Goal: Information Seeking & Learning: Learn about a topic

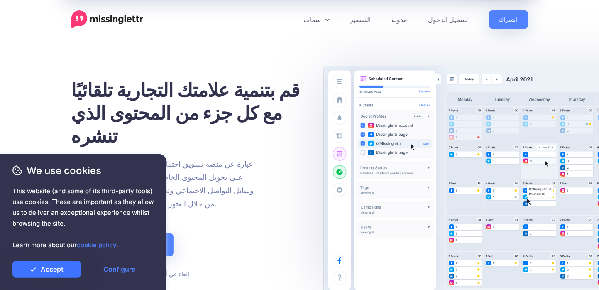
click at [67, 267] on link "Accept" at bounding box center [46, 269] width 68 height 17
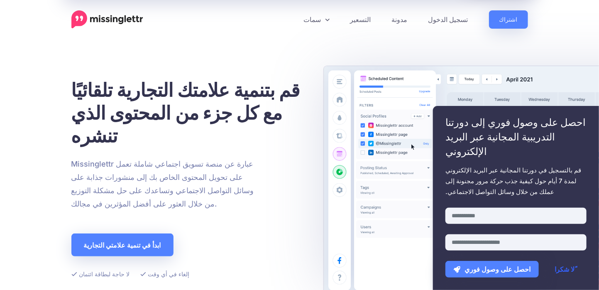
click at [562, 271] on font "ًلا شكرا" at bounding box center [565, 269] width 20 height 8
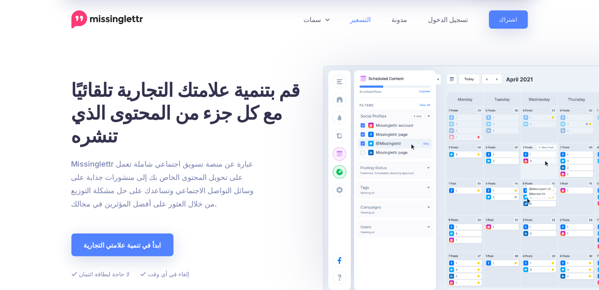
click at [371, 21] on font "التسعير" at bounding box center [360, 19] width 21 height 8
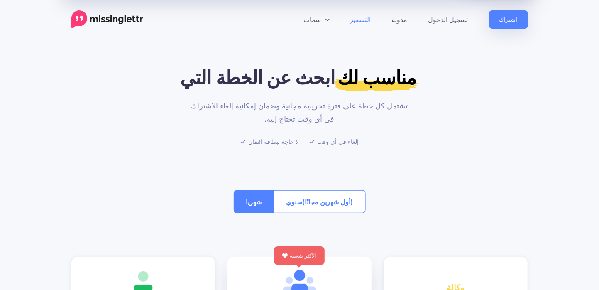
click at [123, 20] on img at bounding box center [107, 19] width 72 height 18
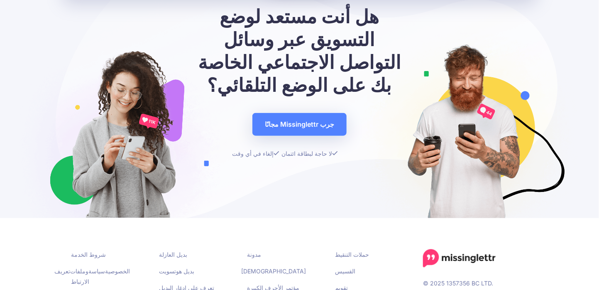
scroll to position [3210, 0]
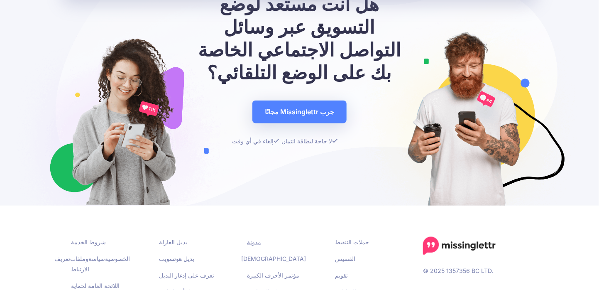
click at [254, 238] on font "مدونة" at bounding box center [254, 241] width 14 height 7
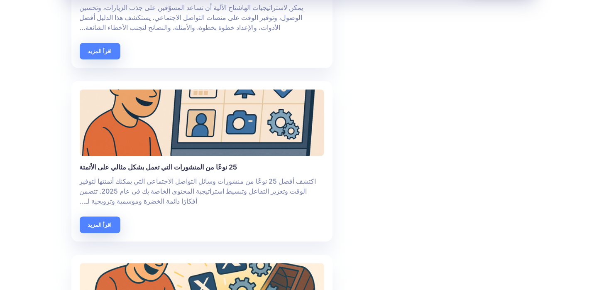
scroll to position [885, 0]
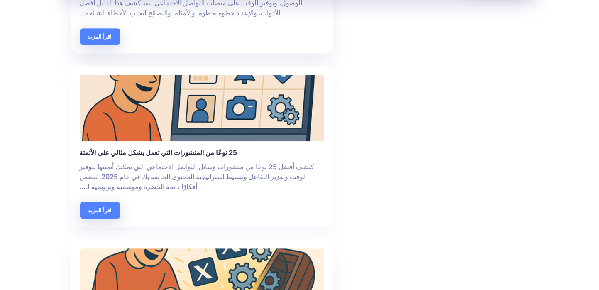
click at [201, 148] on font "25 نوعًا من المنشورات التي تعمل بشكل مثالي على الأتمتة" at bounding box center [159, 152] width 158 height 8
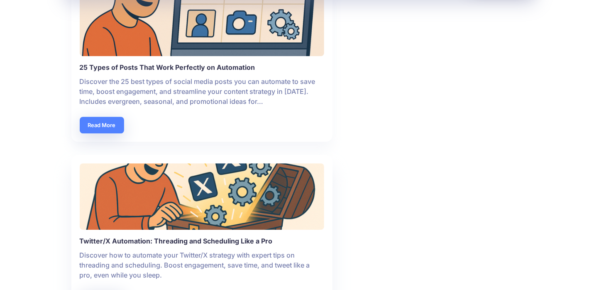
scroll to position [1116, 0]
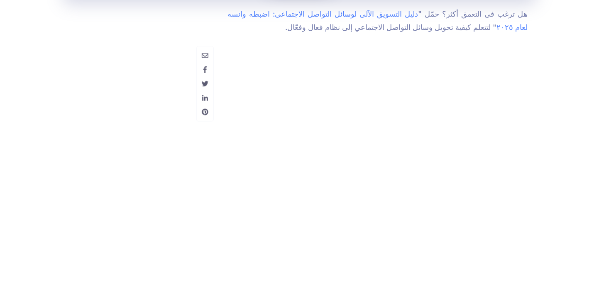
scroll to position [3762, 0]
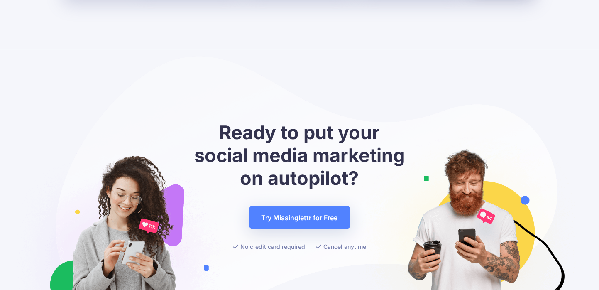
scroll to position [2951, 0]
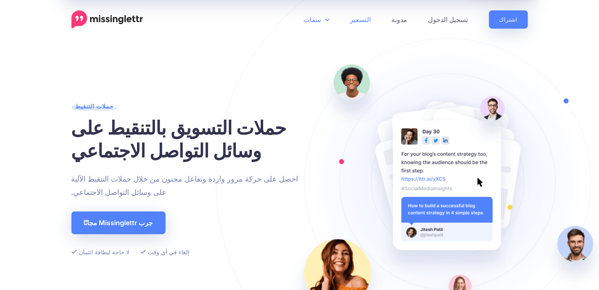
click at [371, 24] on font "التسعير" at bounding box center [360, 20] width 21 height 10
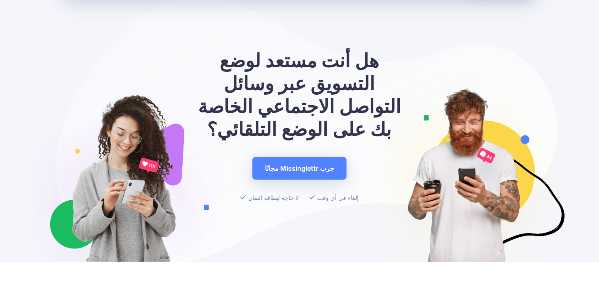
scroll to position [3154, 0]
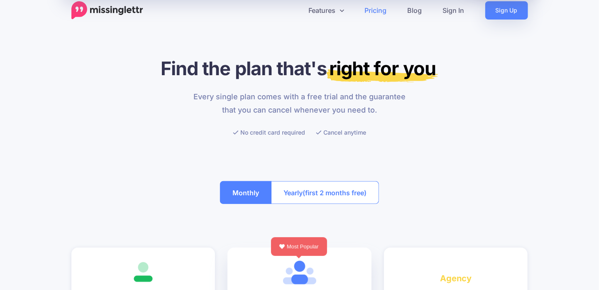
scroll to position [166, 0]
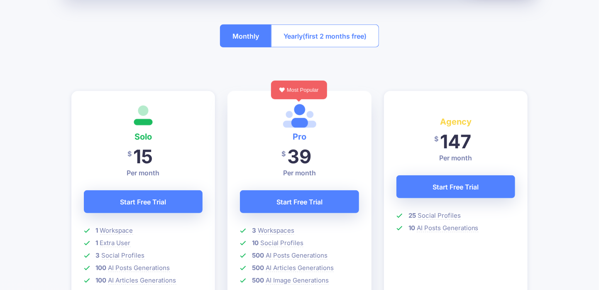
click at [318, 36] on span "(first 2 months free)" at bounding box center [334, 35] width 64 height 13
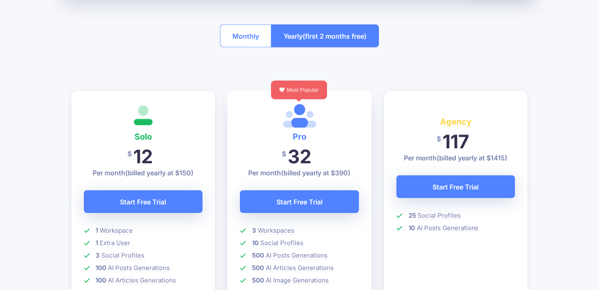
click at [242, 37] on button "Monthly" at bounding box center [245, 35] width 51 height 23
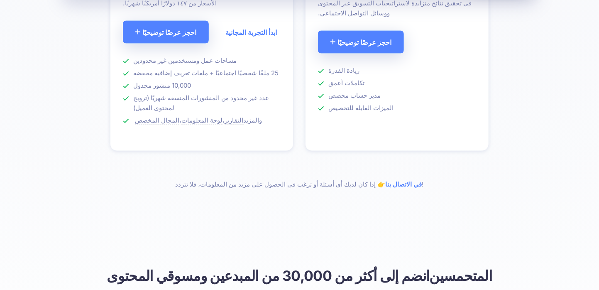
scroll to position [774, 0]
